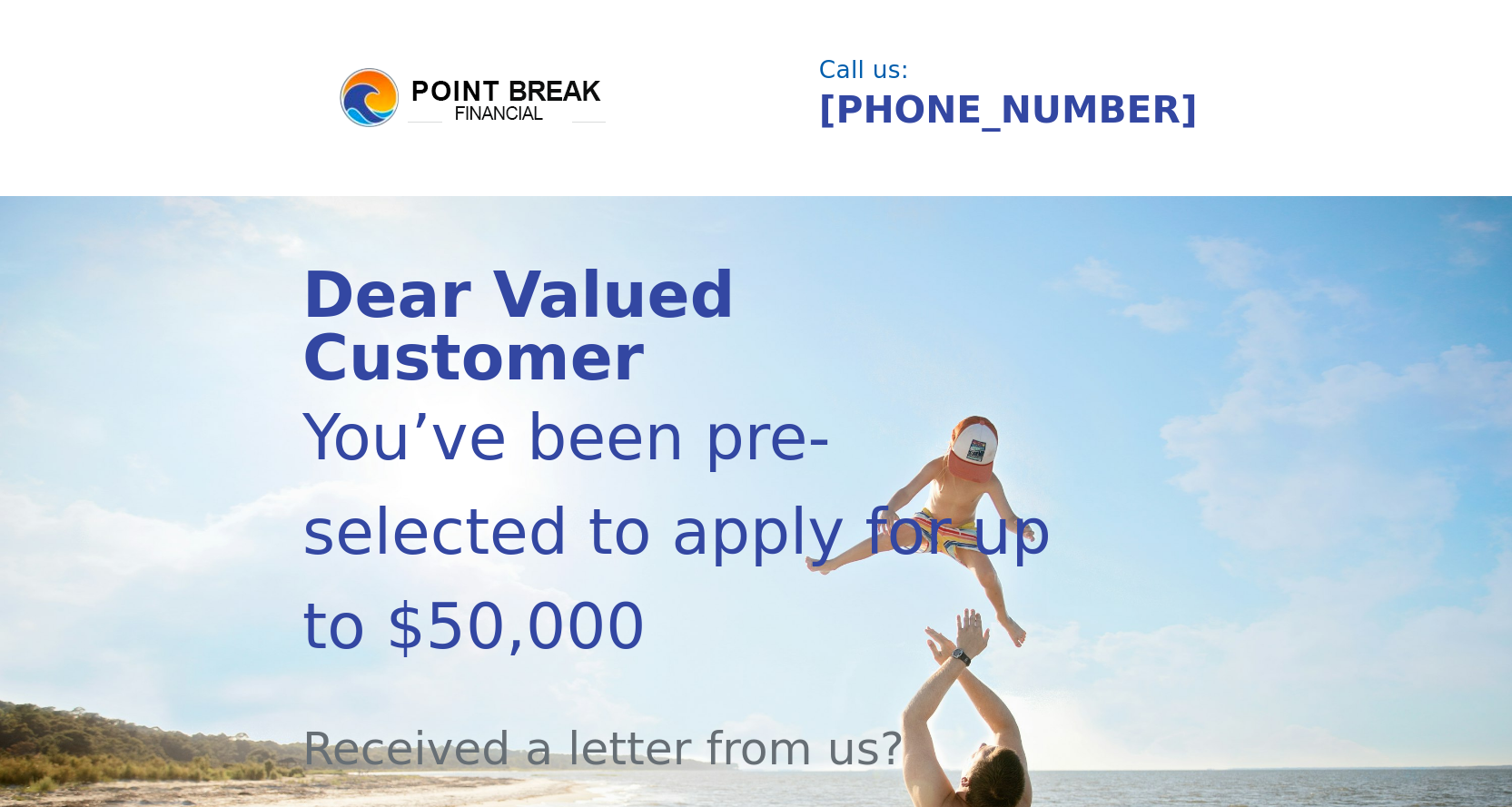
scroll to position [272, 0]
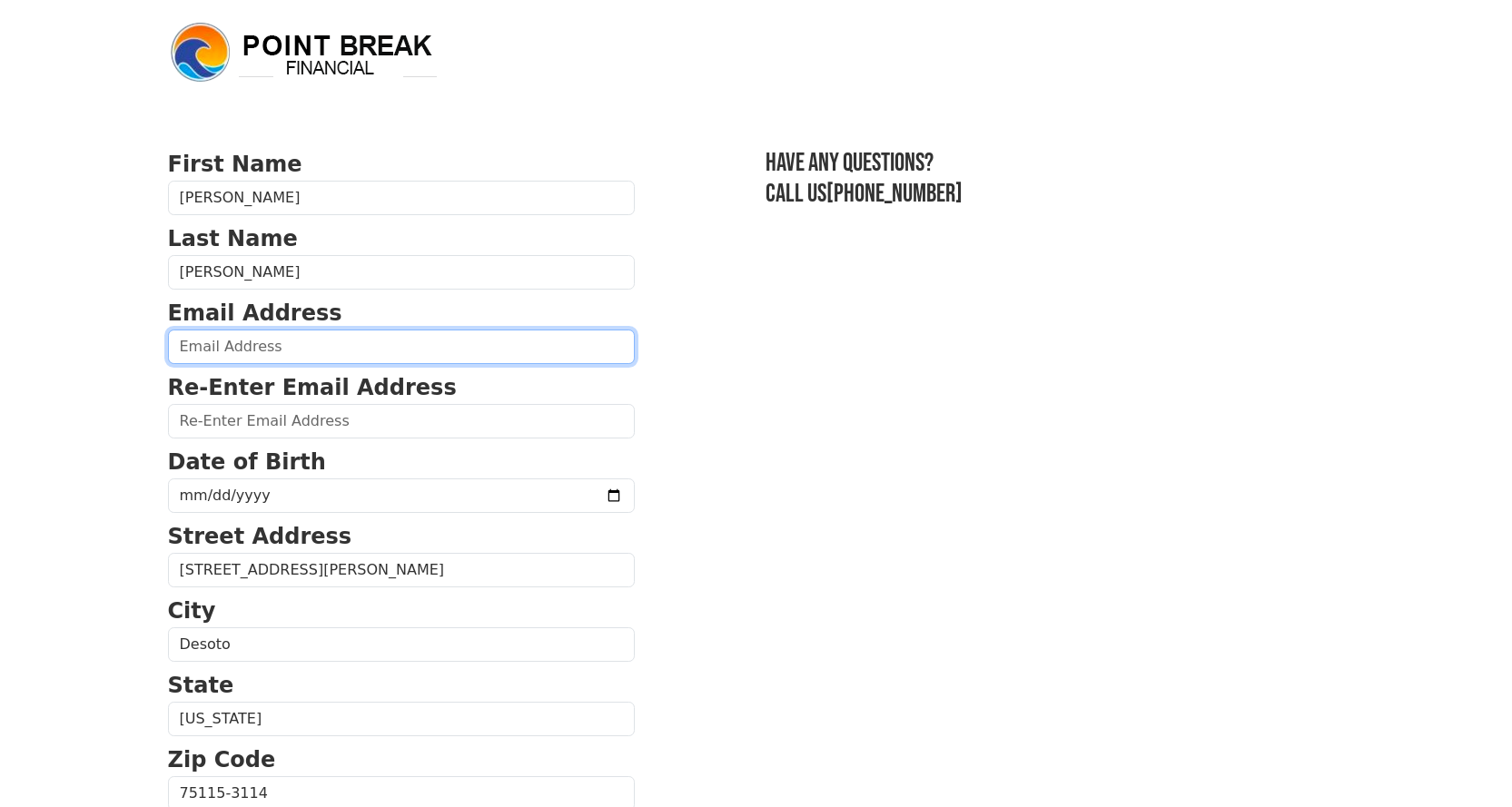
click at [262, 358] on input "email" at bounding box center [401, 347] width 466 height 35
type input "[EMAIL_ADDRESS][DOMAIN_NAME]"
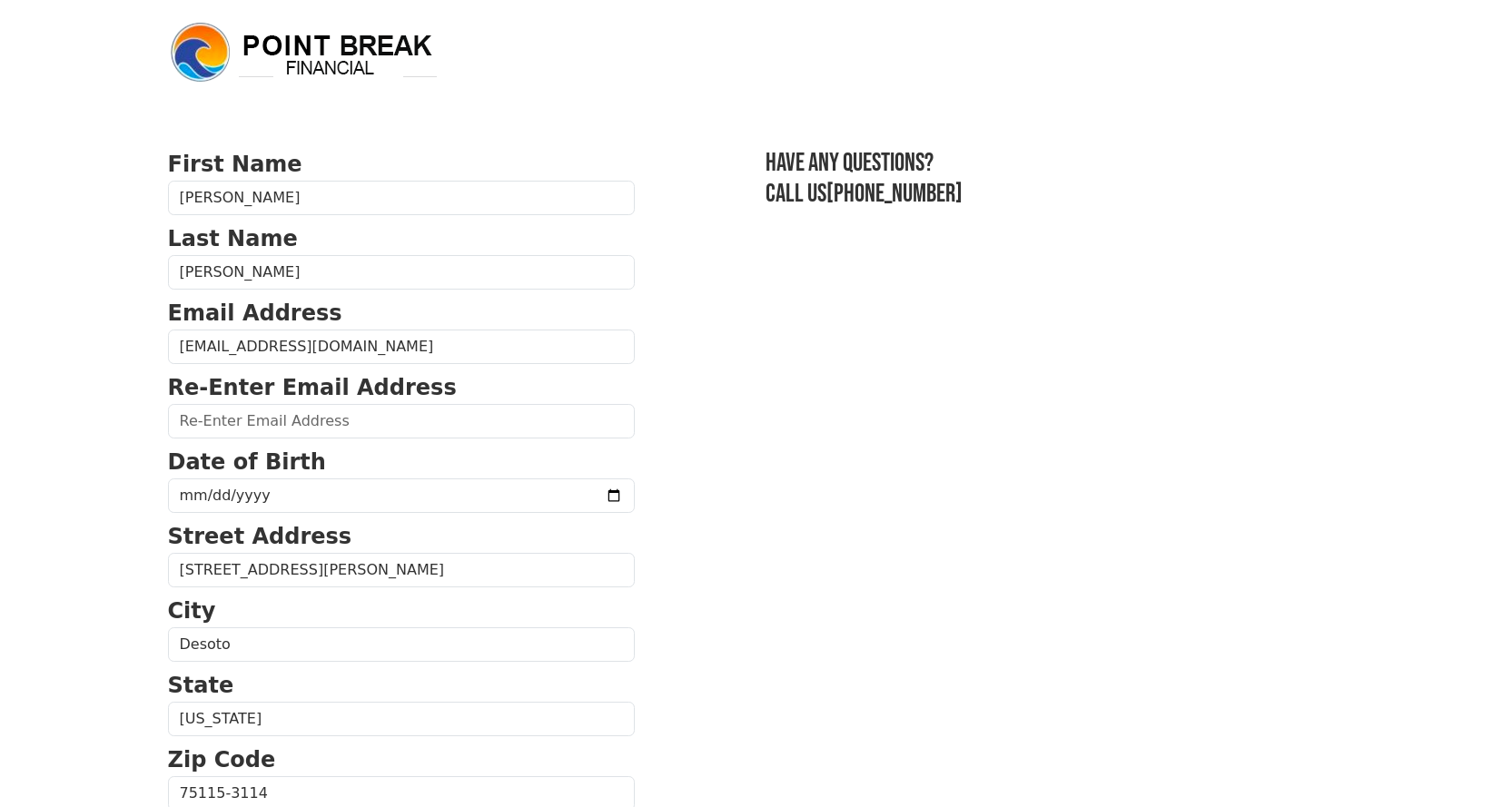
type input "[EMAIL_ADDRESS][DOMAIN_NAME]"
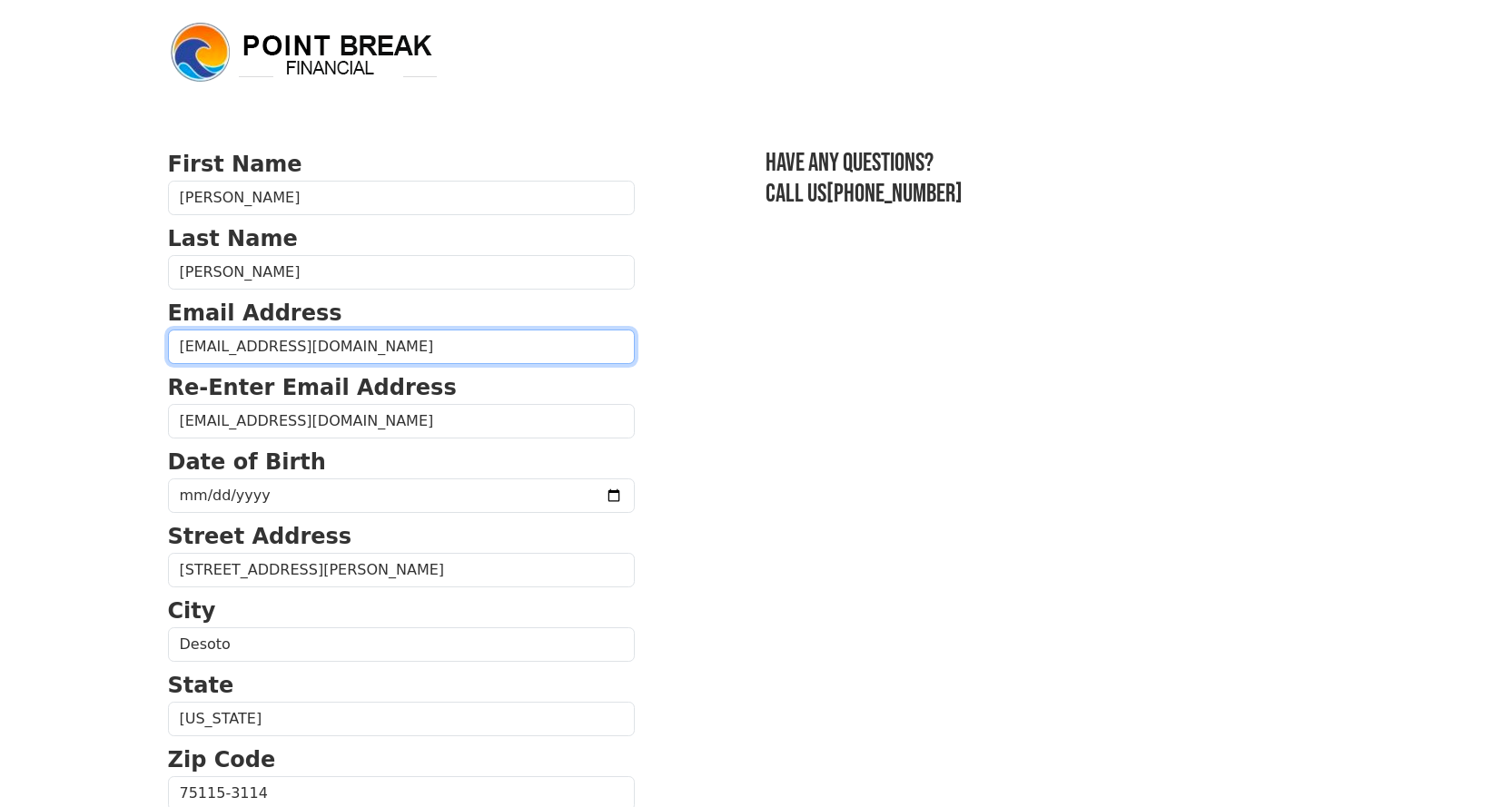
type input "[PHONE_NUMBER]"
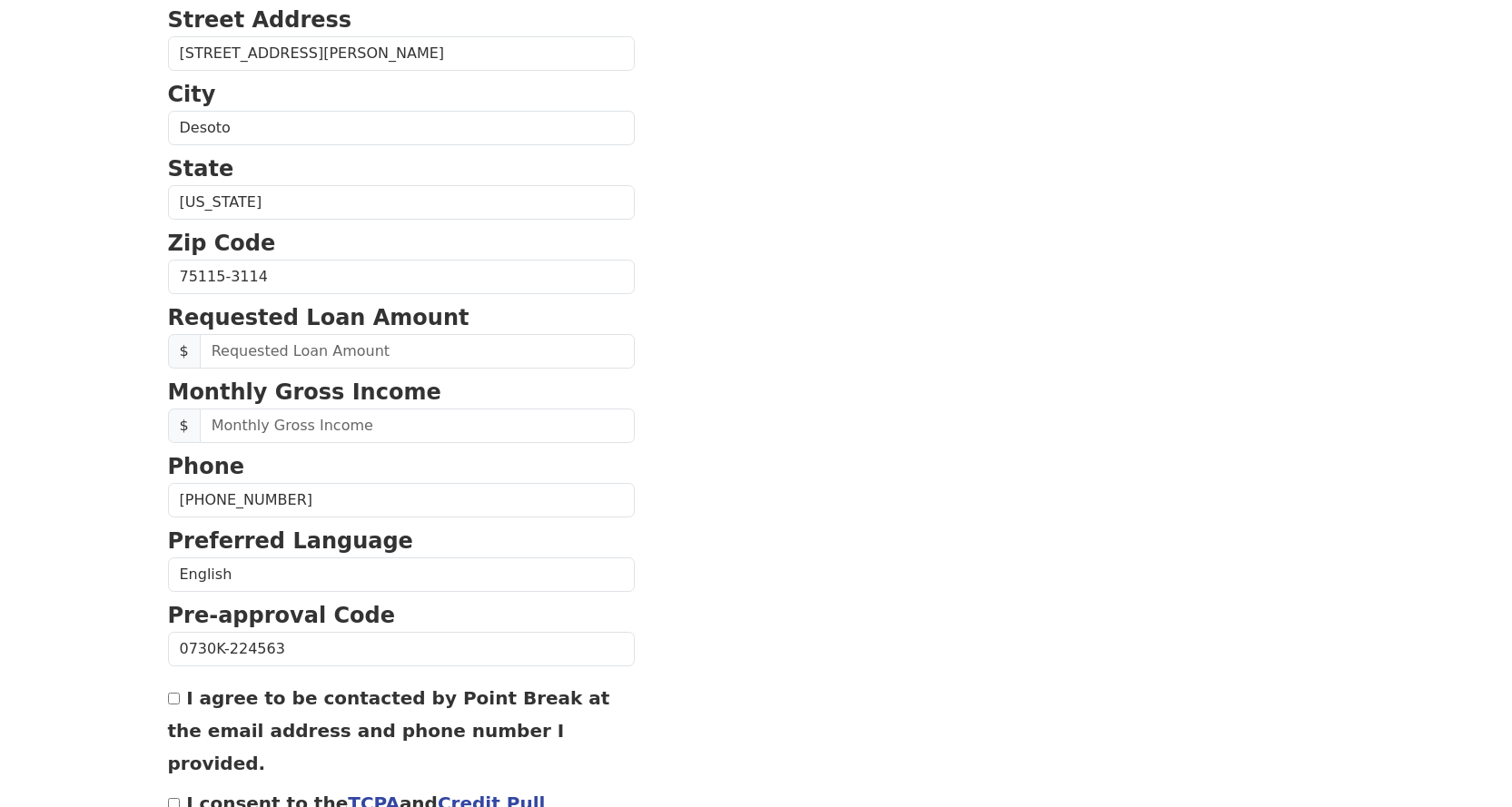
scroll to position [341, 0]
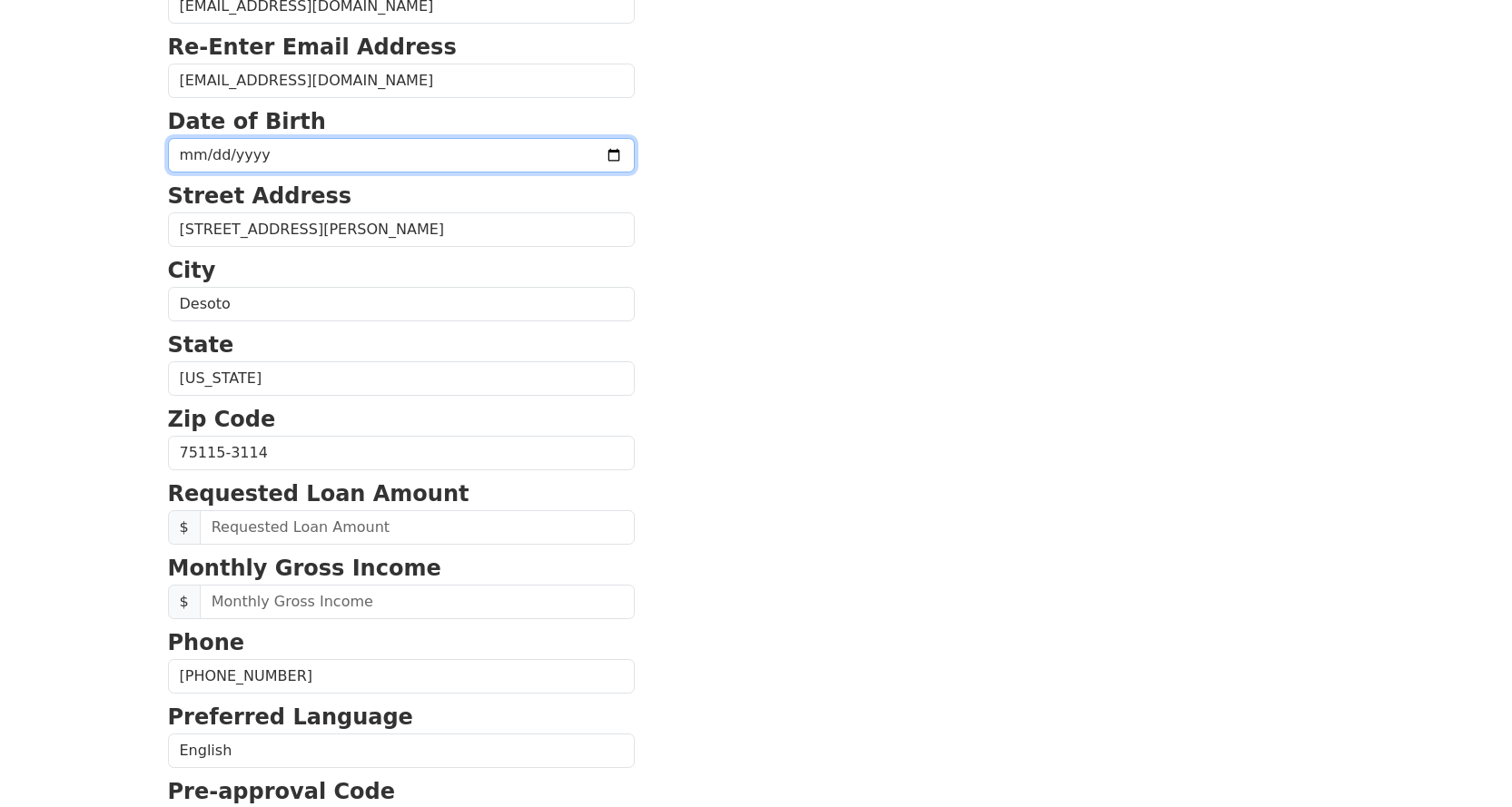
click at [302, 155] on input "date" at bounding box center [401, 156] width 466 height 35
type input "[DATE]"
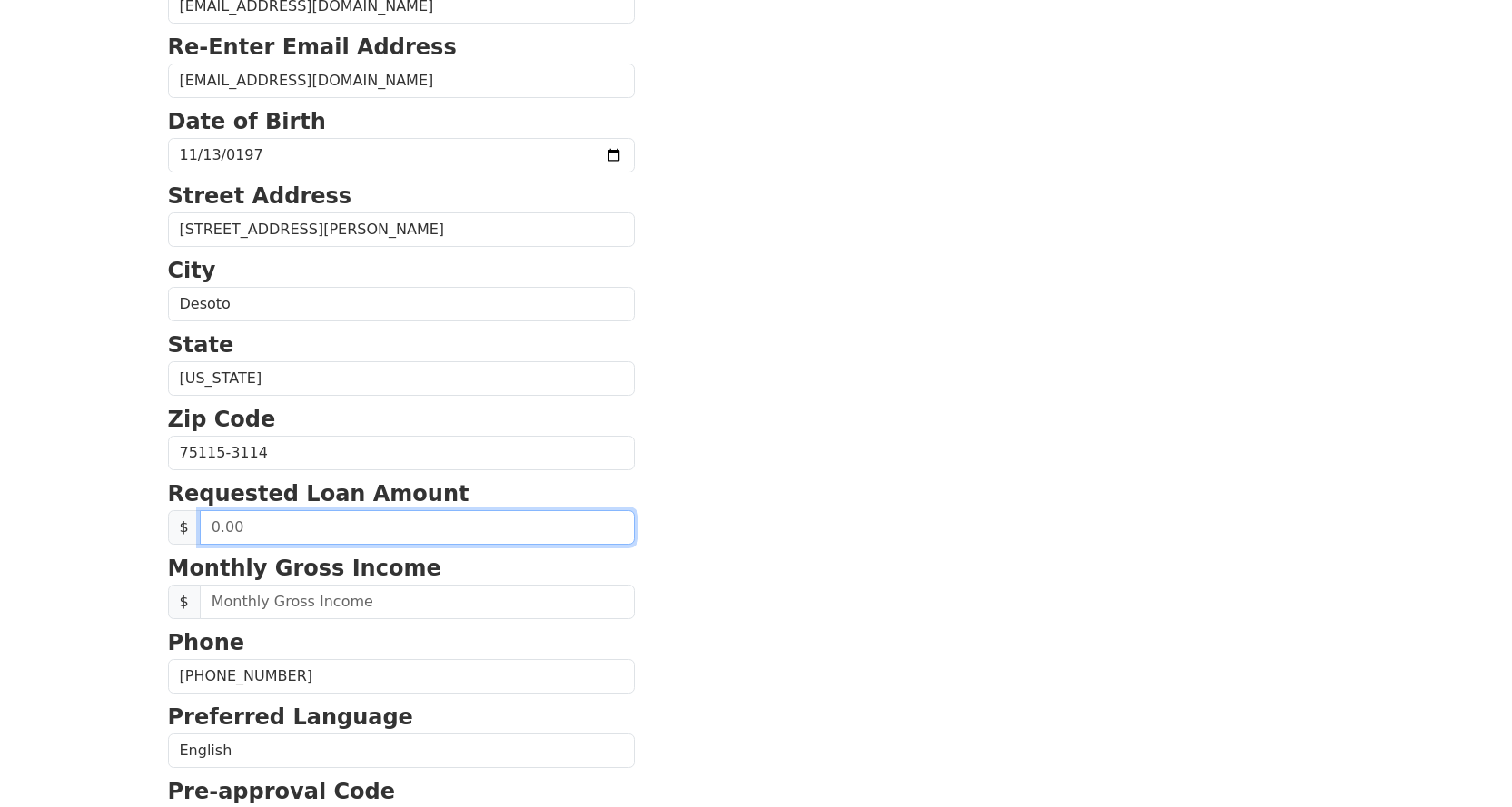
click at [342, 528] on input "text" at bounding box center [417, 527] width 435 height 35
type input "8,000.00"
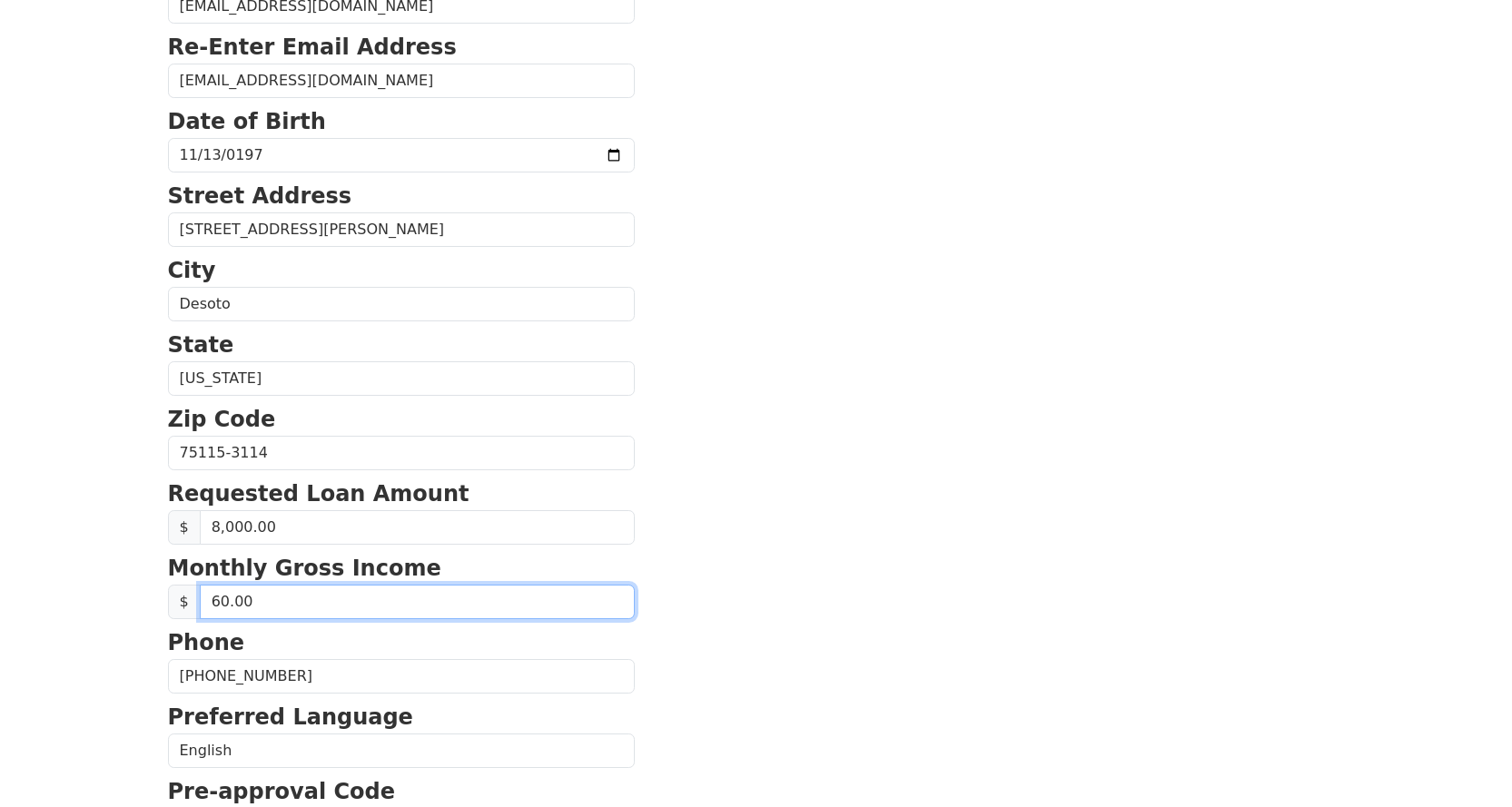
type input "6.00"
type input "8,000.00"
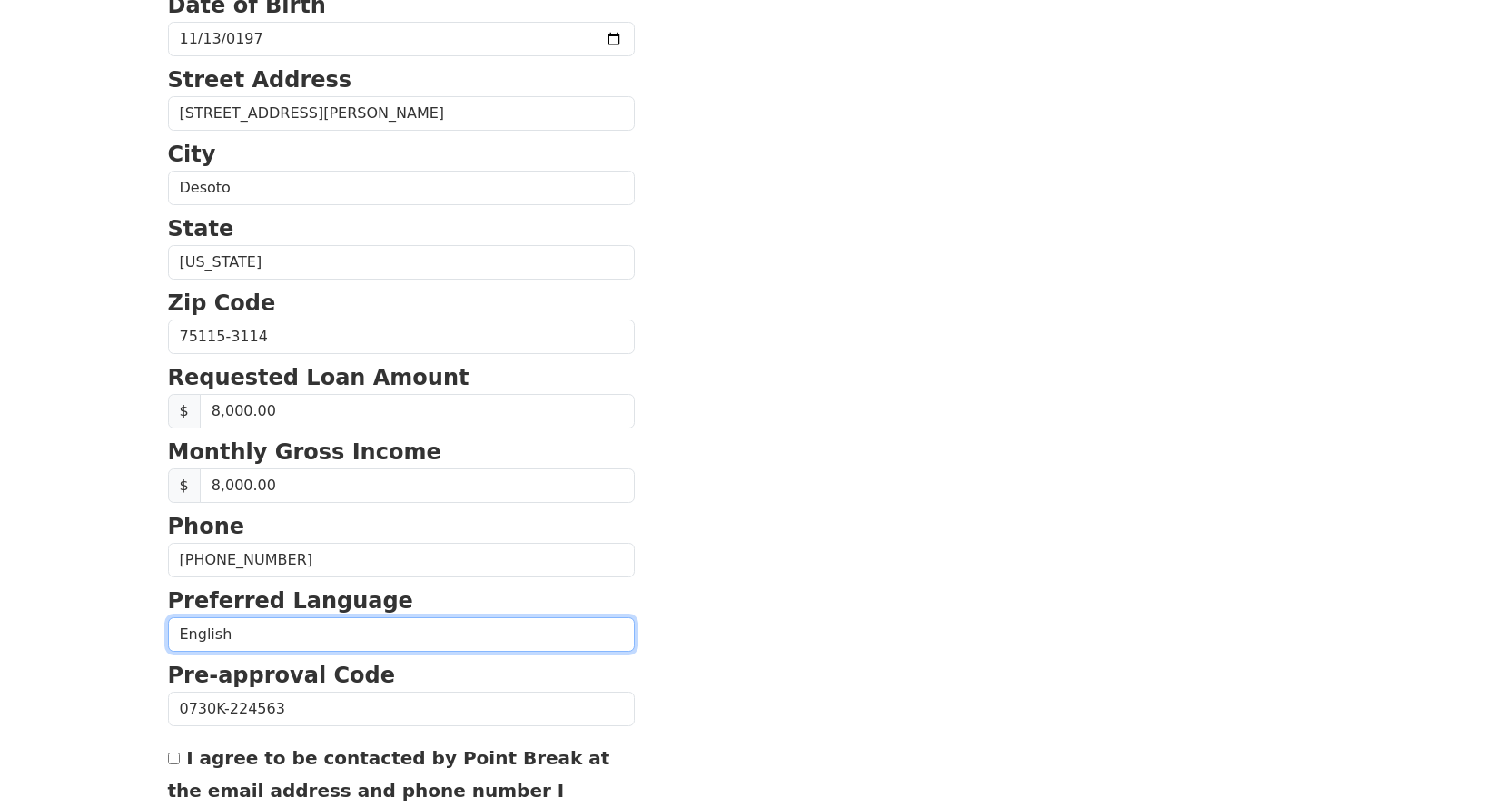
scroll to position [638, 0]
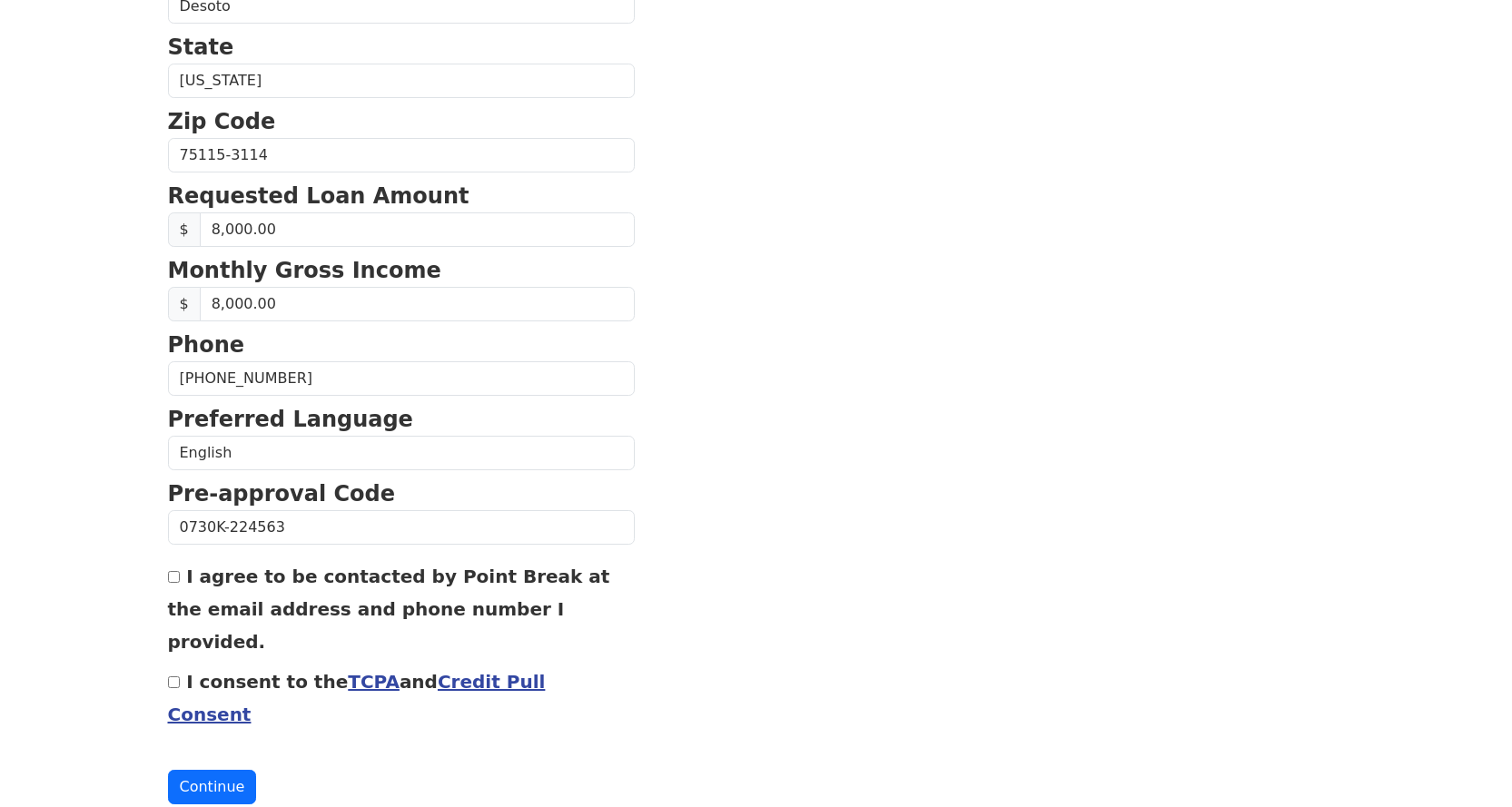
click at [179, 575] on div "I agree to be contacted by Point Break at the email address and phone number I …" at bounding box center [401, 608] width 466 height 98
click at [173, 581] on input "I agree to be contacted by Point Break at the email address and phone number I …" at bounding box center [173, 577] width 12 height 12
checkbox input "true"
click at [170, 677] on input "I consent to the TCPA and Credit Pull Consent" at bounding box center [173, 682] width 12 height 12
checkbox input "true"
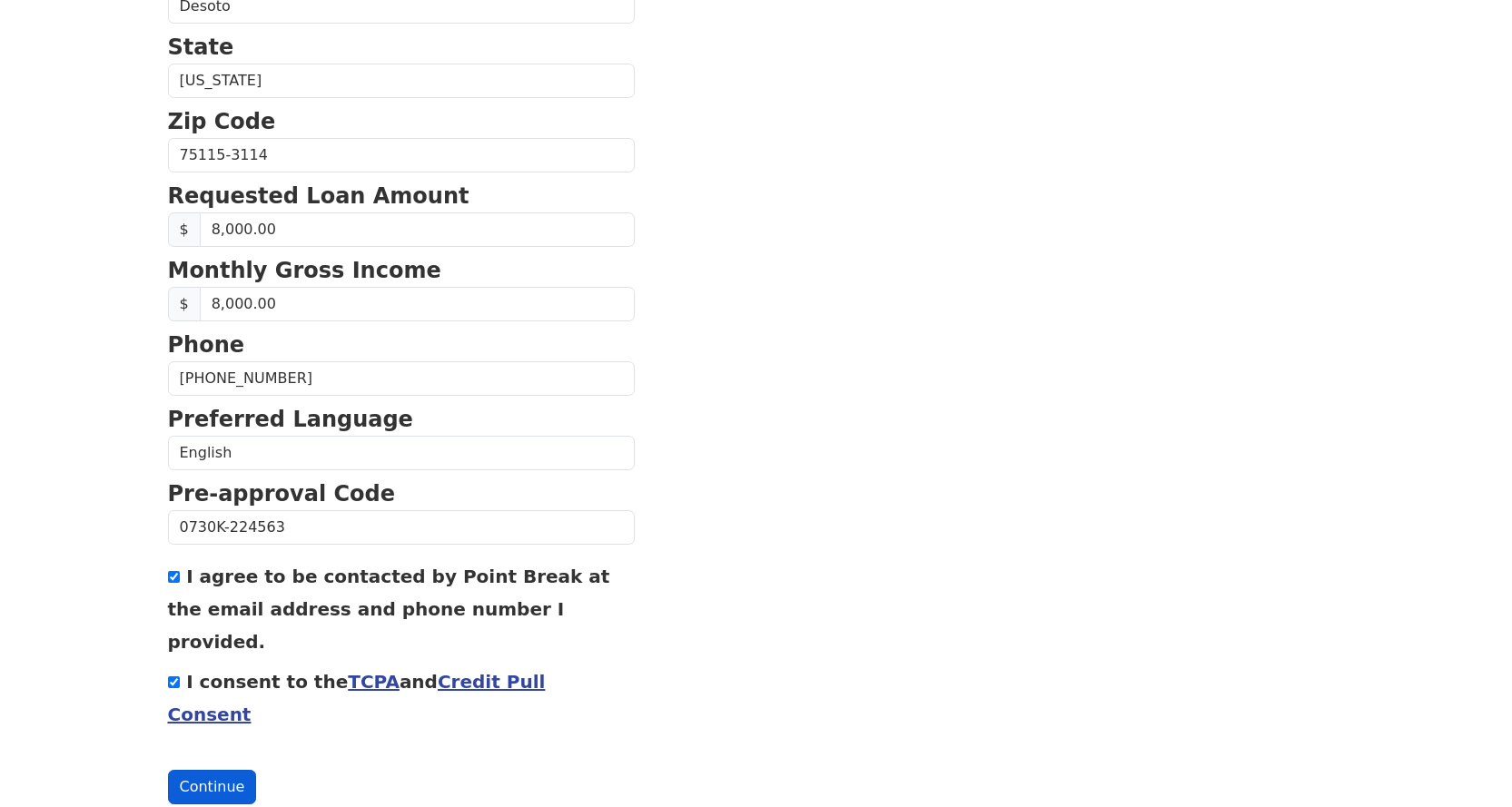
click at [219, 771] on button "Continue" at bounding box center [212, 788] width 89 height 35
